Goal: Information Seeking & Learning: Learn about a topic

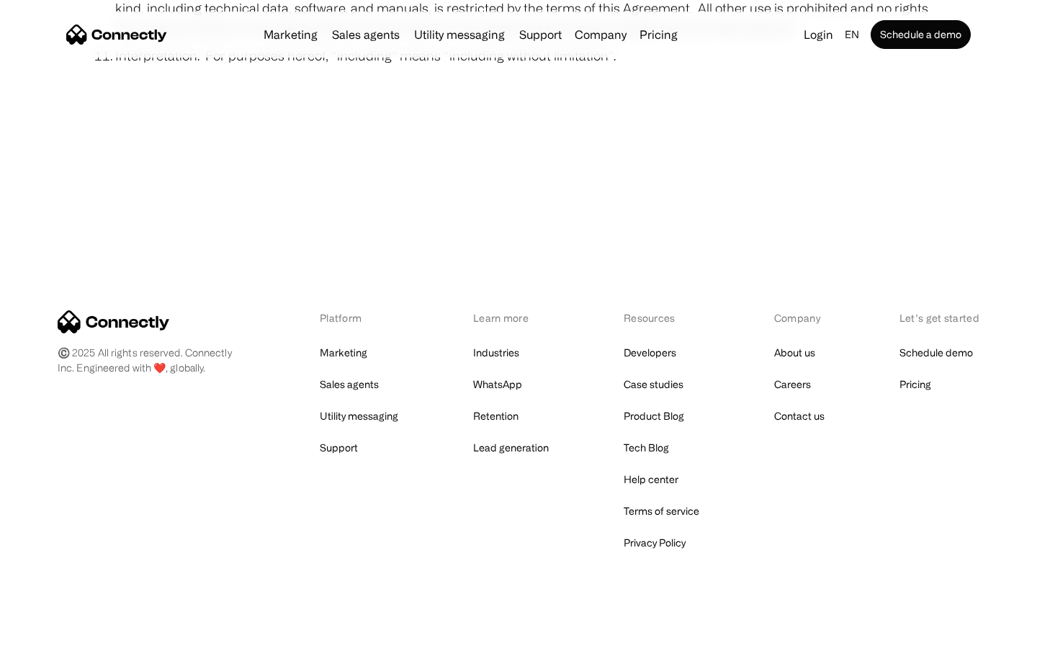
scroll to position [5289, 0]
